Goal: Task Accomplishment & Management: Manage account settings

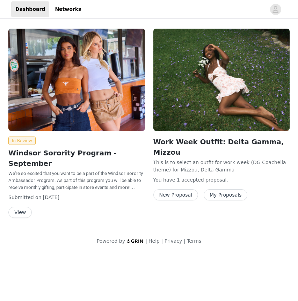
click at [218, 189] on button "My Proposals" at bounding box center [225, 194] width 44 height 11
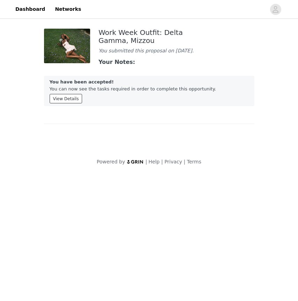
click at [74, 103] on button "View Details" at bounding box center [66, 98] width 33 height 9
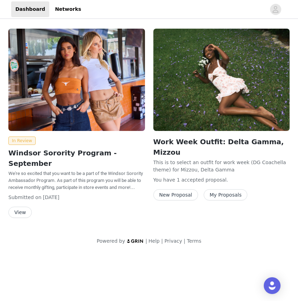
click at [14, 207] on button "View" at bounding box center [19, 212] width 23 height 11
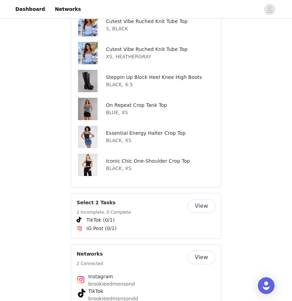
scroll to position [369, 0]
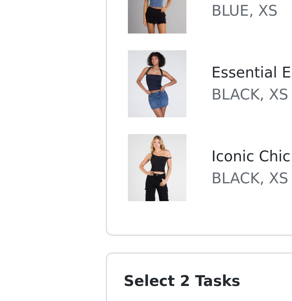
click at [95, 152] on img at bounding box center [88, 163] width 20 height 22
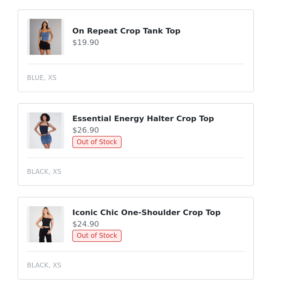
scroll to position [406, 0]
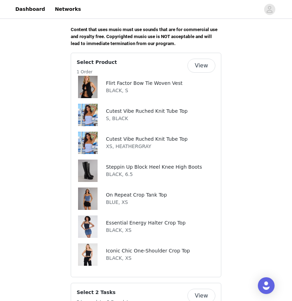
scroll to position [271, 0]
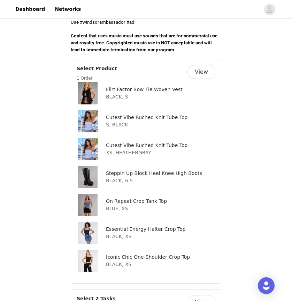
click at [195, 68] on button "View" at bounding box center [202, 72] width 28 height 14
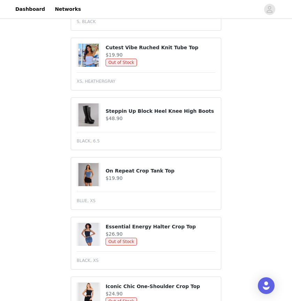
scroll to position [406, 0]
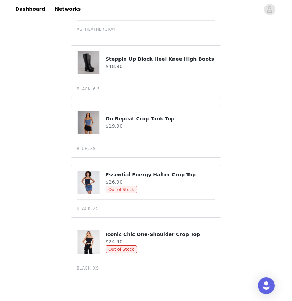
click at [119, 186] on span "Out of Stock" at bounding box center [121, 190] width 31 height 8
click at [122, 171] on h4 "Essential Energy Halter Crop Top" at bounding box center [161, 174] width 110 height 7
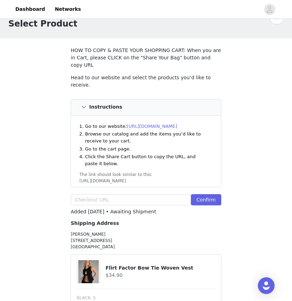
scroll to position [0, 0]
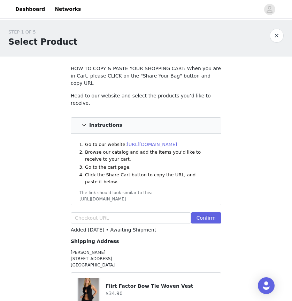
click at [276, 39] on button "button" at bounding box center [277, 36] width 14 height 14
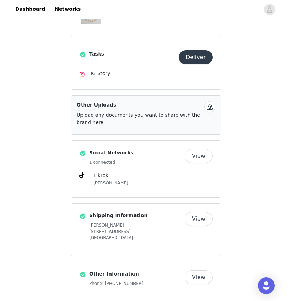
scroll to position [250, 0]
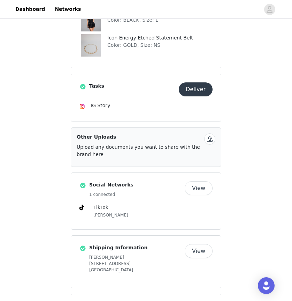
click at [205, 89] on button "Deliver" at bounding box center [196, 89] width 34 height 14
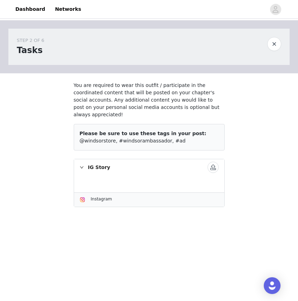
click at [212, 162] on button "button" at bounding box center [212, 167] width 11 height 11
